Goal: Task Accomplishment & Management: Use online tool/utility

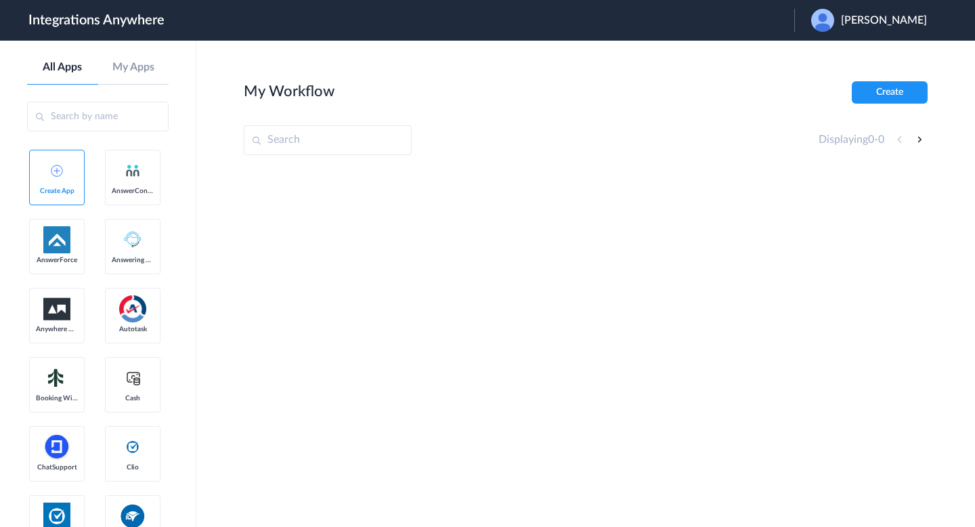
click at [870, 17] on span "[PERSON_NAME]" at bounding box center [884, 20] width 86 height 13
click at [852, 58] on li "Logout" at bounding box center [867, 55] width 146 height 25
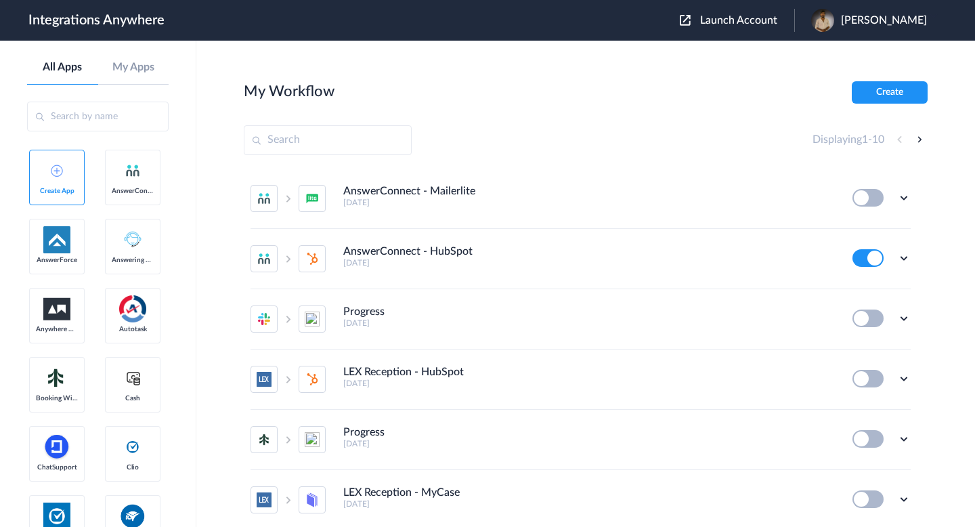
click at [723, 24] on span "Launch Account" at bounding box center [738, 20] width 77 height 11
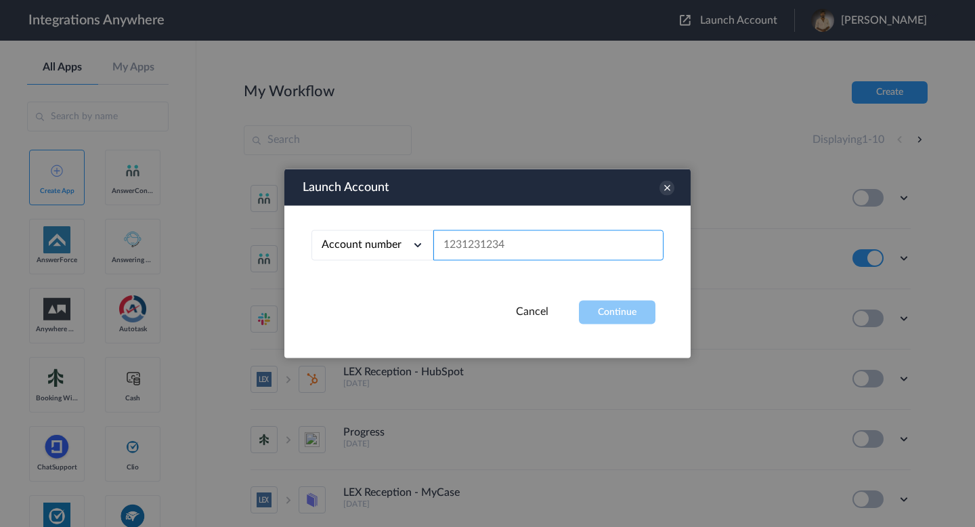
click at [570, 249] on input "text" at bounding box center [548, 245] width 230 height 30
paste input "73318f81-4481-44c0-8090-22e4749a24de"
type input "73318f81-4481-44c0-8090-22e4749a24de"
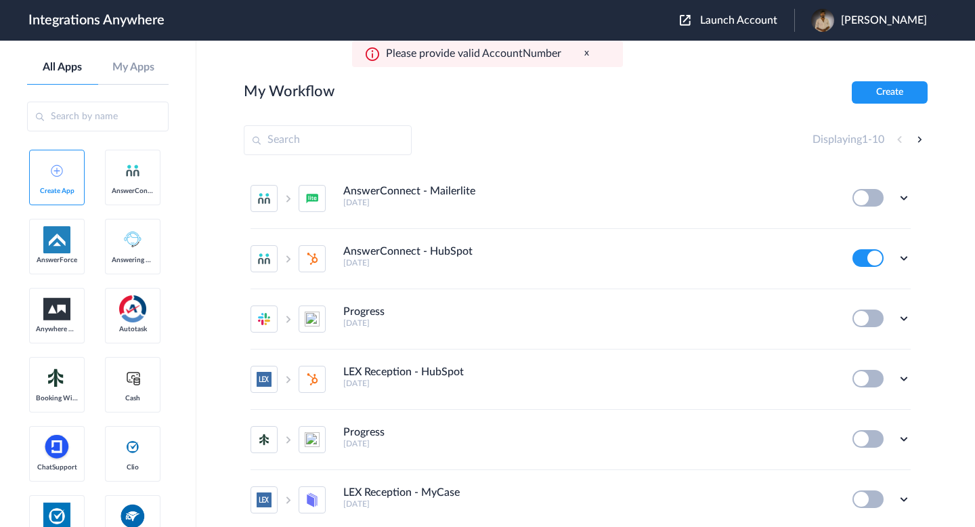
click at [583, 54] on div "Please provide valid AccountNumber x" at bounding box center [487, 54] width 271 height 26
